Goal: Navigation & Orientation: Go to known website

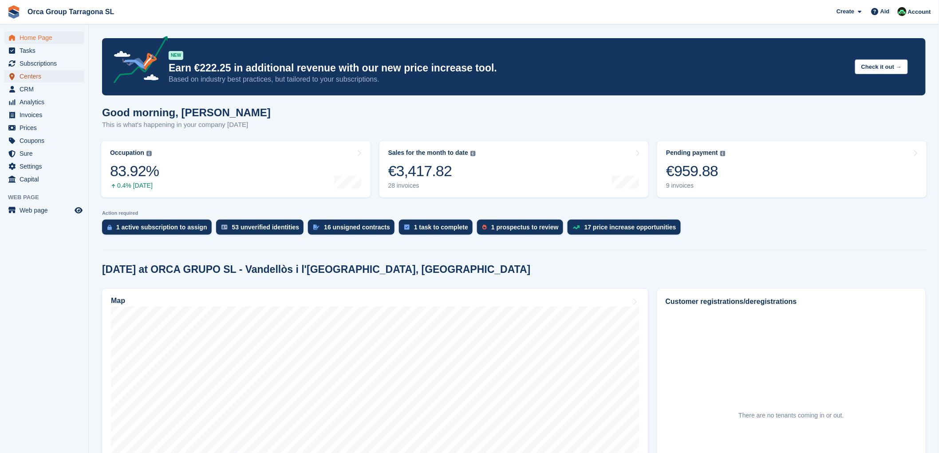
click at [45, 79] on span "Centers" at bounding box center [46, 76] width 53 height 12
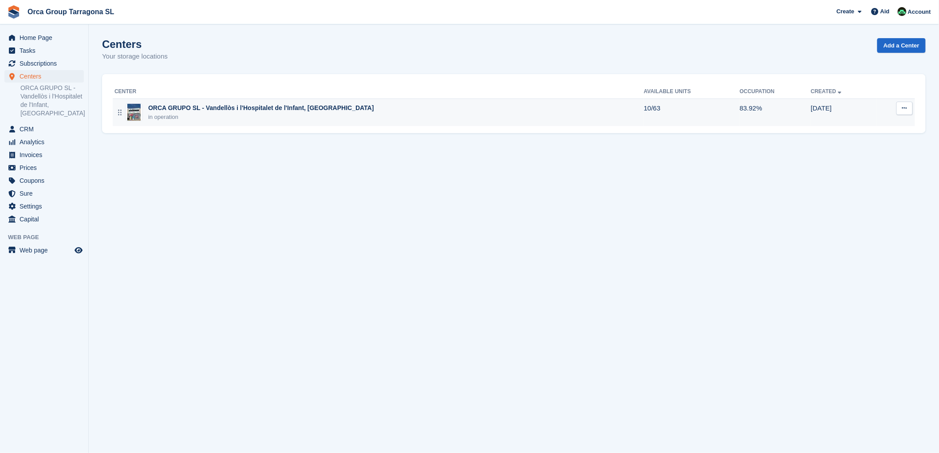
click at [158, 104] on font "ORCA GRUPO SL - Vandellòs i l'[GEOGRAPHIC_DATA], [GEOGRAPHIC_DATA]" at bounding box center [261, 107] width 226 height 7
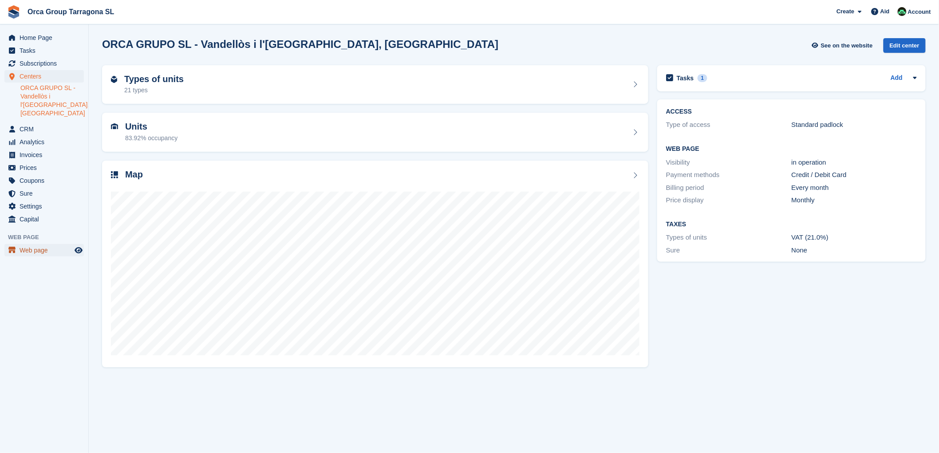
click at [37, 248] on font "Web page" at bounding box center [34, 250] width 28 height 7
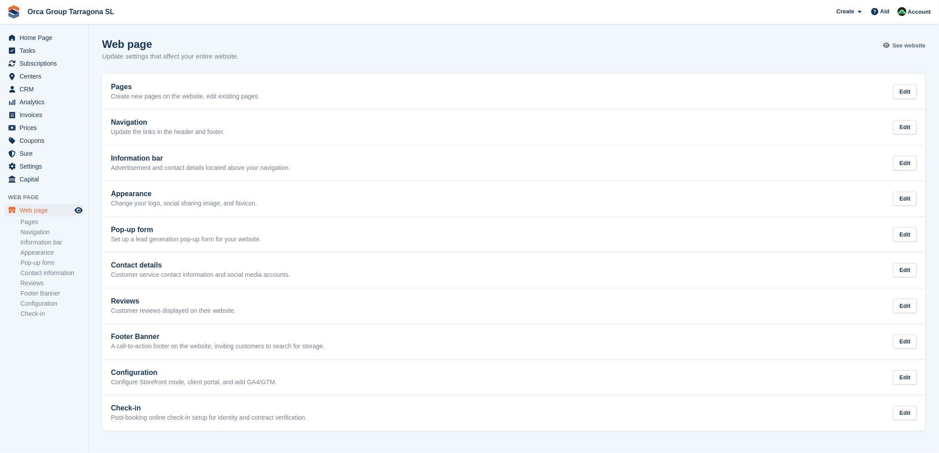
click at [905, 44] on font "See website" at bounding box center [909, 45] width 33 height 7
